Goal: Transaction & Acquisition: Purchase product/service

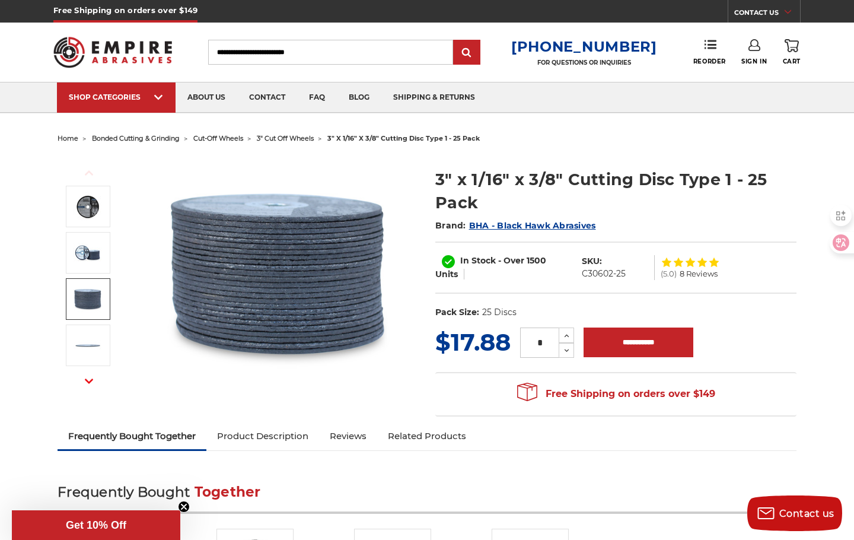
click at [578, 169] on h1 "3" x 1/16" x 3/8" Cutting Disc Type 1 - 25 Pack" at bounding box center [615, 191] width 361 height 46
click at [613, 160] on section "3" x 1/16" x 3/8" Cutting Disc Type 1 - 25 Pack Brand: BHA - Black Hawk Abrasiv…" at bounding box center [616, 240] width 378 height 170
click at [683, 160] on section "3" x 1/16" x 3/8" Cutting Disc Type 1 - 25 Pack Brand: BHA - Black Hawk Abrasiv…" at bounding box center [616, 240] width 378 height 170
drag, startPoint x: 553, startPoint y: 171, endPoint x: 604, endPoint y: 190, distance: 54.1
click at [597, 189] on section "3" x 1/16" x 3/8" Cutting Disc Type 1 - 25 Pack Brand: BHA - Black Hawk Abrasiv…" at bounding box center [616, 240] width 378 height 170
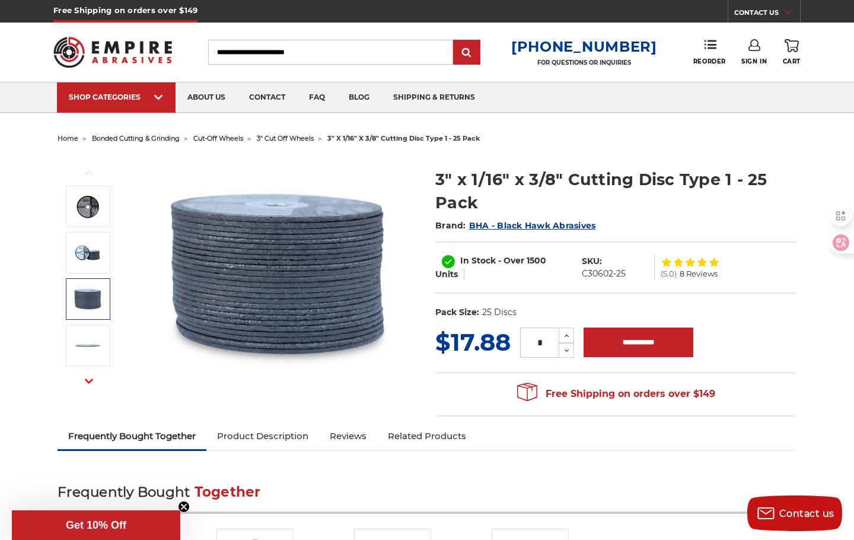
click at [604, 190] on h1 "3" x 1/16" x 3/8" Cutting Disc Type 1 - 25 Pack" at bounding box center [615, 191] width 361 height 46
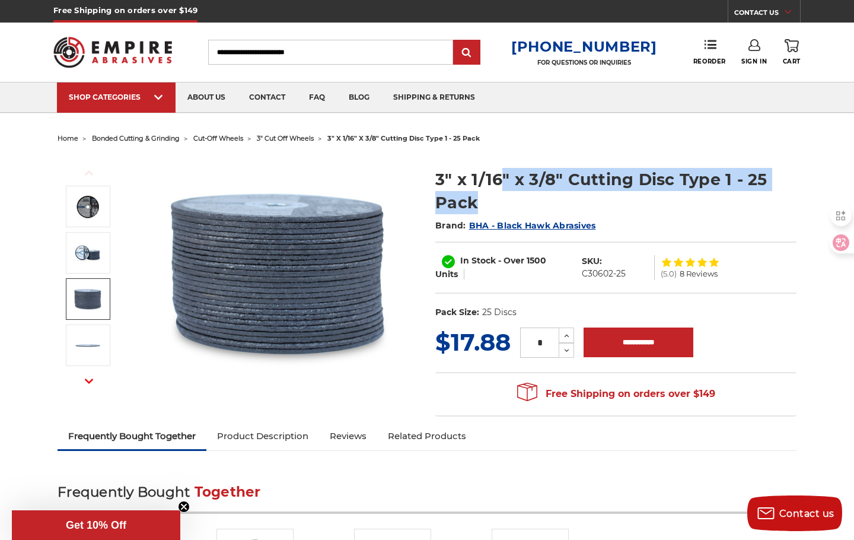
drag, startPoint x: 498, startPoint y: 181, endPoint x: 466, endPoint y: 173, distance: 32.4
click at [466, 173] on h1 "3" x 1/16" x 3/8" Cutting Disc Type 1 - 25 Pack" at bounding box center [615, 191] width 361 height 46
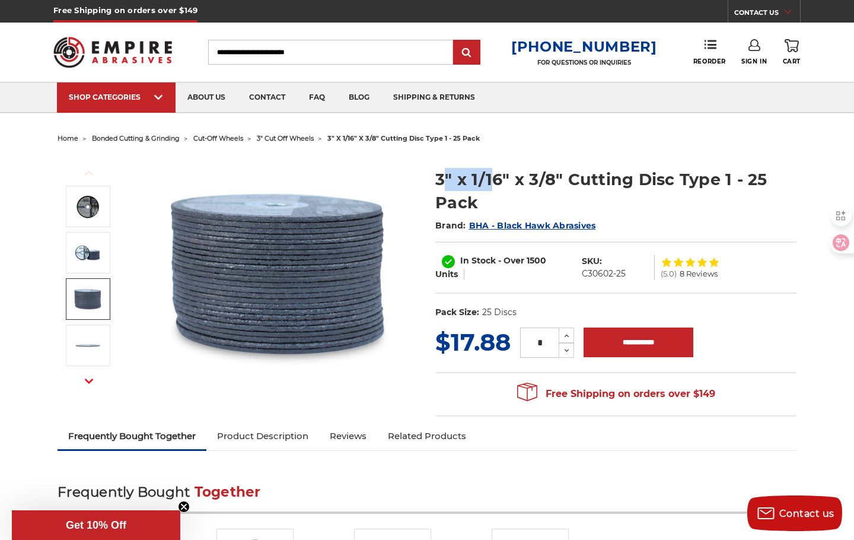
drag, startPoint x: 448, startPoint y: 165, endPoint x: 615, endPoint y: 186, distance: 168.6
click at [558, 187] on section "3" x 1/16" x 3/8" Cutting Disc Type 1 - 25 Pack Brand: BHA - Black Hawk Abrasiv…" at bounding box center [616, 240] width 378 height 170
click at [626, 181] on h1 "3" x 1/16" x 3/8" Cutting Disc Type 1 - 25 Pack" at bounding box center [615, 191] width 361 height 46
